Goal: Task Accomplishment & Management: Use online tool/utility

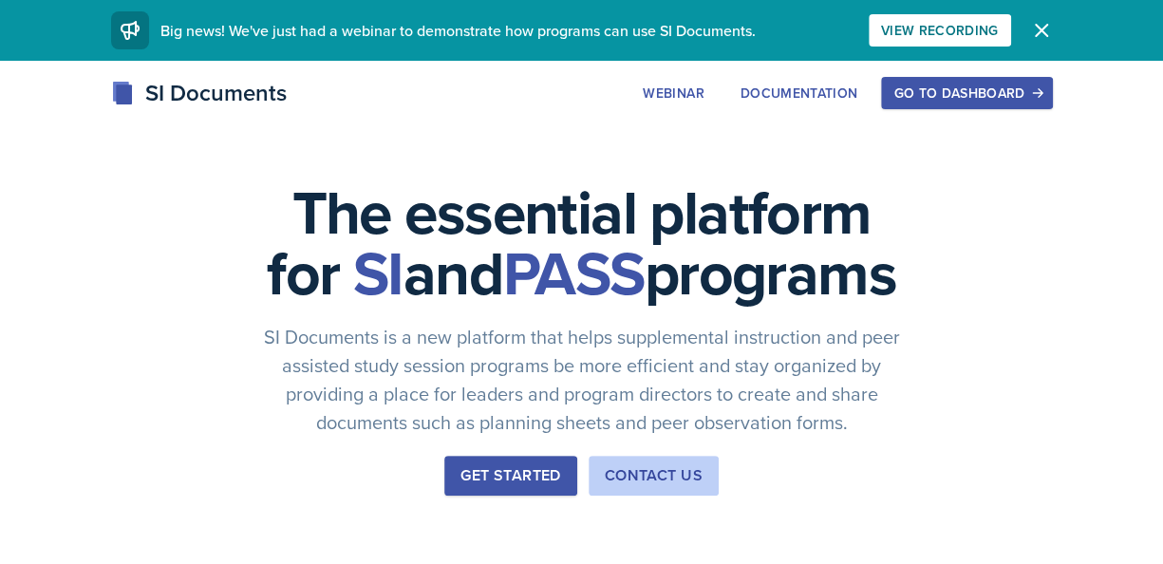
click at [1036, 104] on button "Go to Dashboard" at bounding box center [966, 93] width 171 height 32
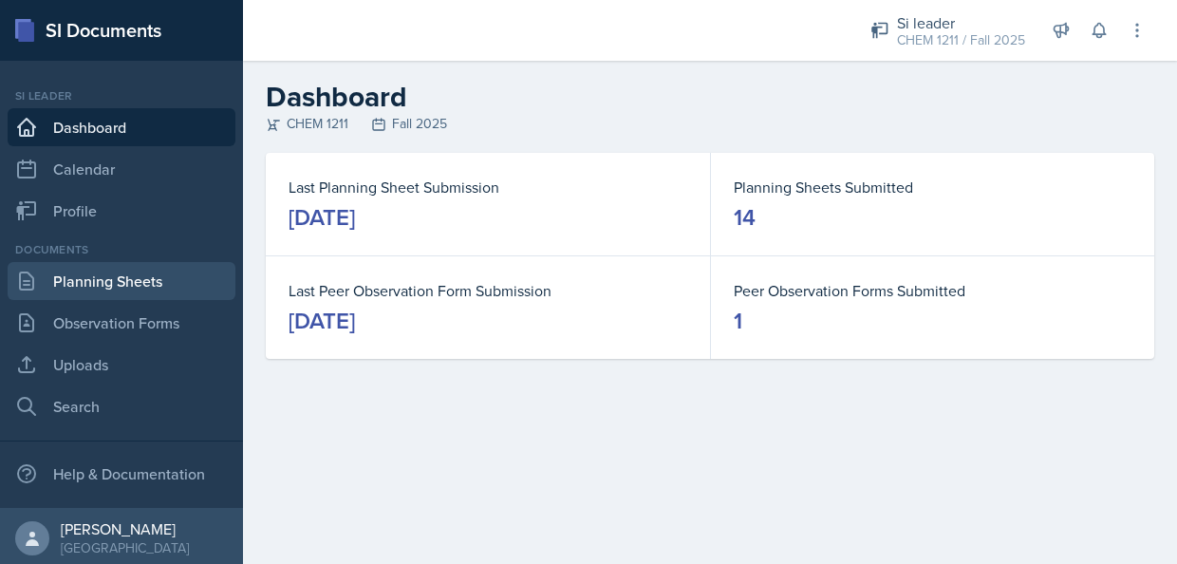
click at [131, 280] on link "Planning Sheets" at bounding box center [122, 281] width 228 height 38
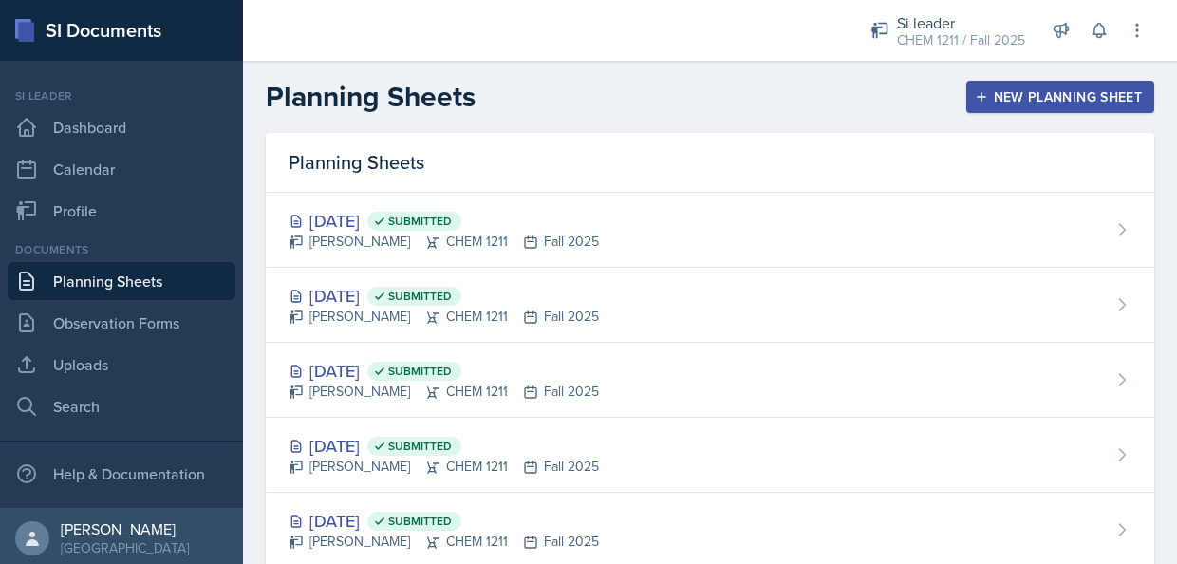
click at [1020, 103] on div "New Planning Sheet" at bounding box center [1060, 96] width 163 height 15
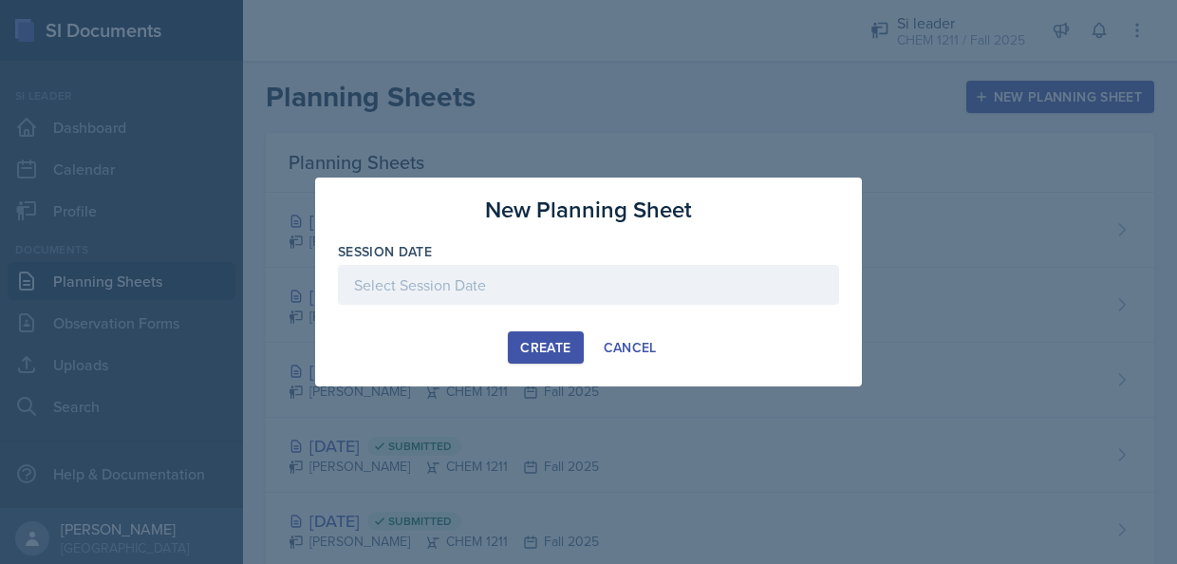
click at [636, 286] on div at bounding box center [588, 285] width 501 height 40
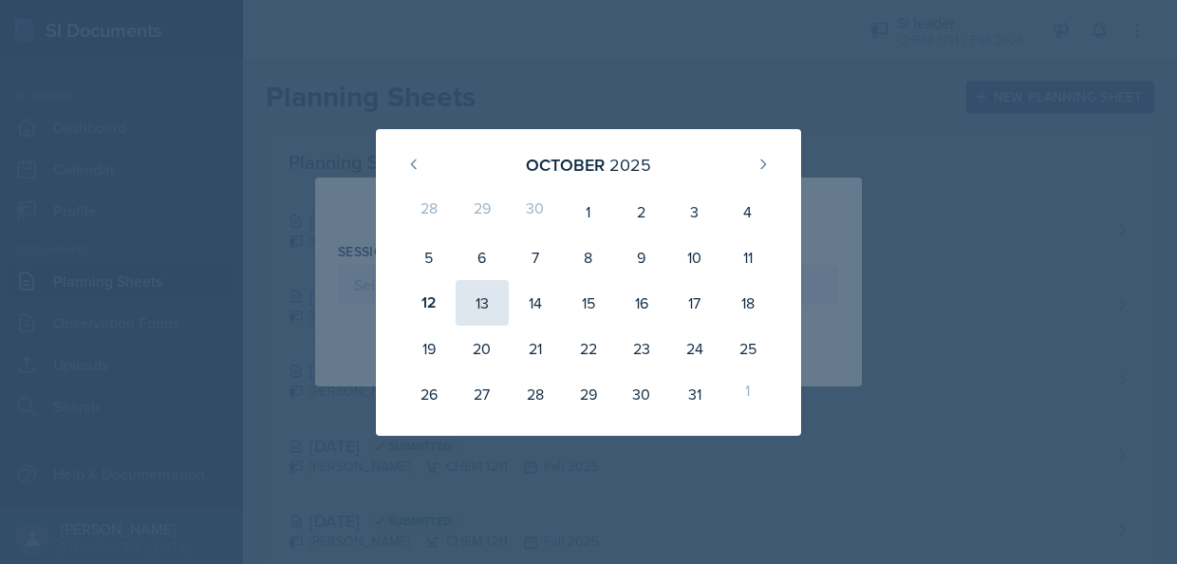
click at [473, 290] on div "13" at bounding box center [482, 303] width 53 height 46
type input "[DATE]"
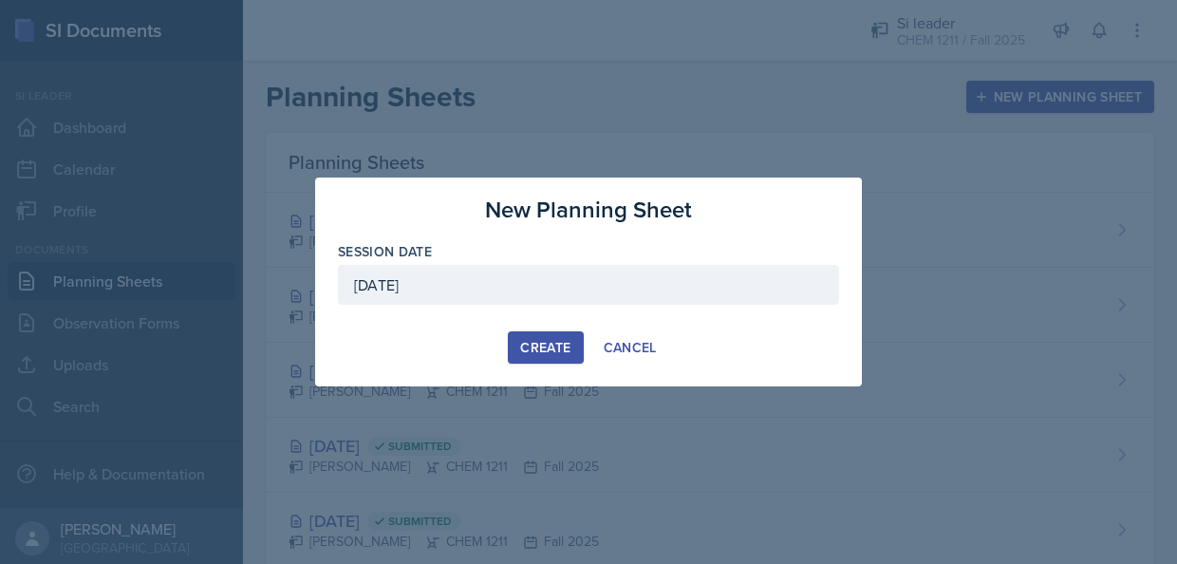
click at [562, 334] on button "Create" at bounding box center [545, 347] width 75 height 32
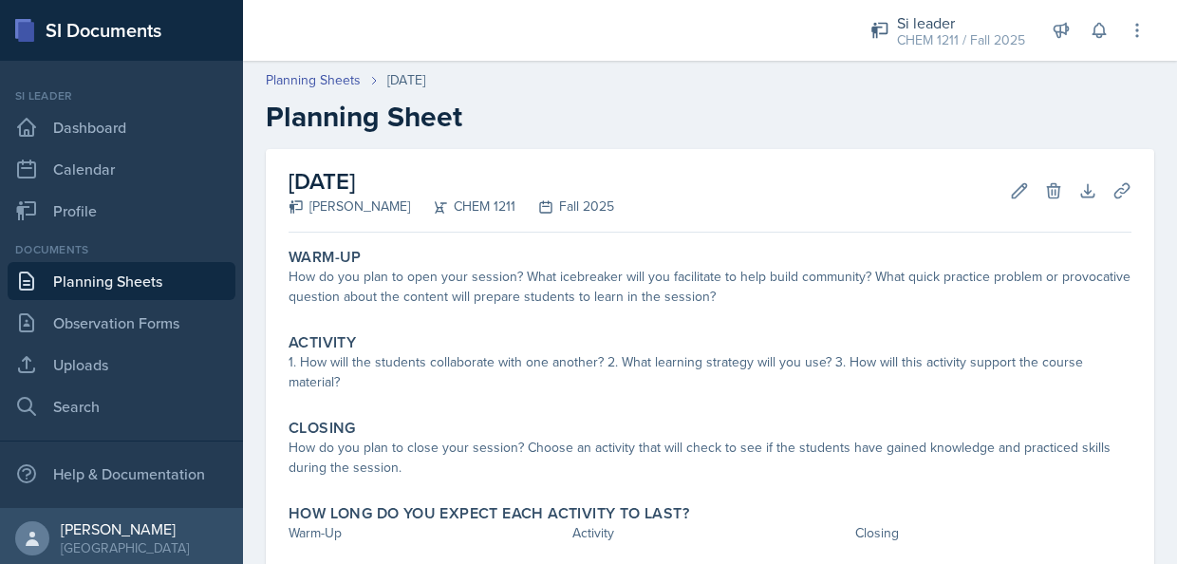
click at [734, 120] on h2 "Planning Sheet" at bounding box center [710, 117] width 889 height 34
click at [337, 82] on link "Planning Sheets" at bounding box center [313, 80] width 95 height 20
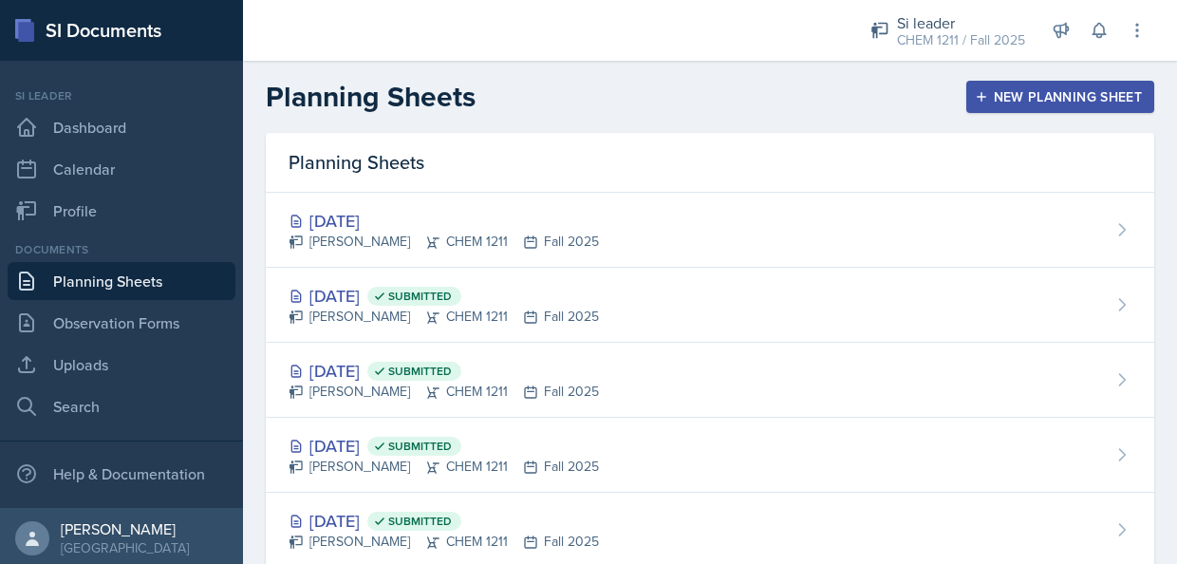
click at [1032, 89] on div "New Planning Sheet" at bounding box center [1060, 96] width 163 height 15
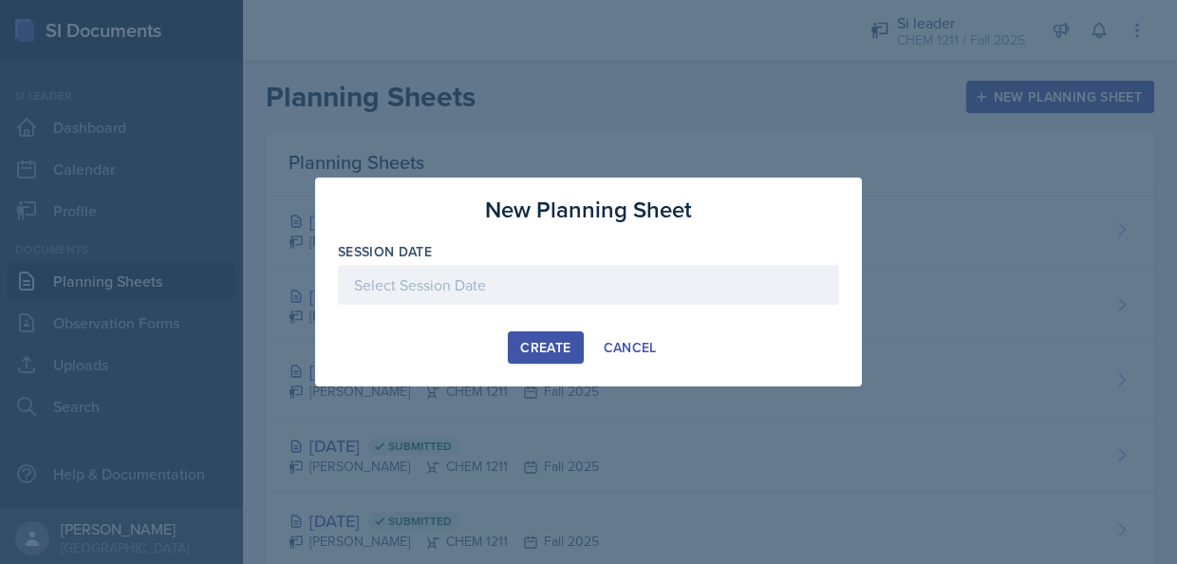
click at [640, 272] on div at bounding box center [588, 285] width 501 height 40
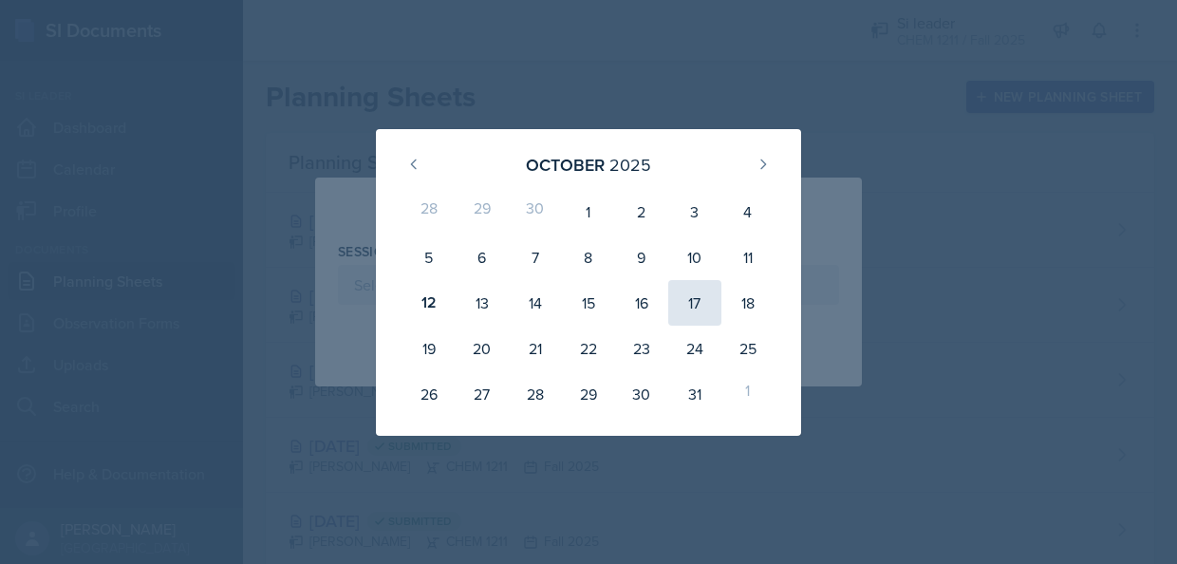
click at [680, 304] on div "17" at bounding box center [694, 303] width 53 height 46
type input "[DATE]"
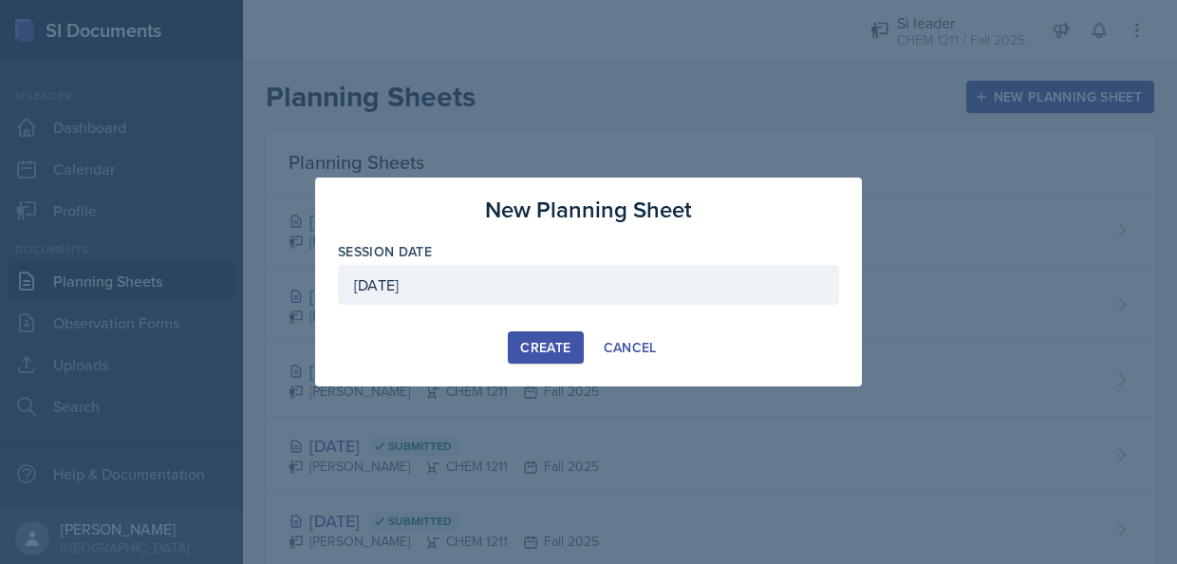
click at [527, 336] on button "Create" at bounding box center [545, 347] width 75 height 32
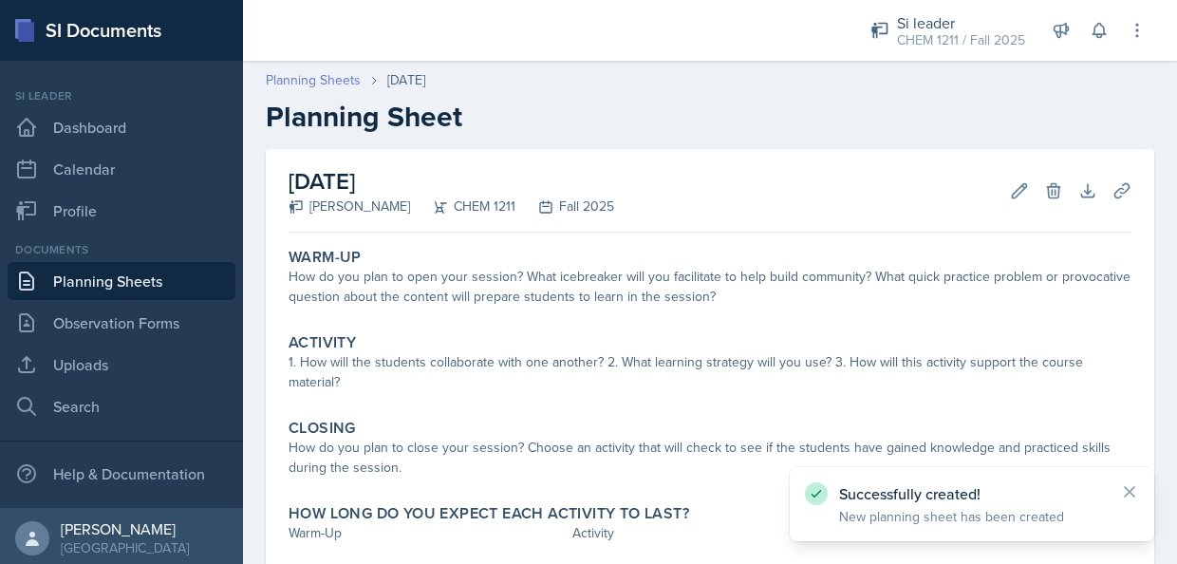
click at [348, 89] on link "Planning Sheets" at bounding box center [313, 80] width 95 height 20
